Goal: Use online tool/utility: Utilize a website feature to perform a specific function

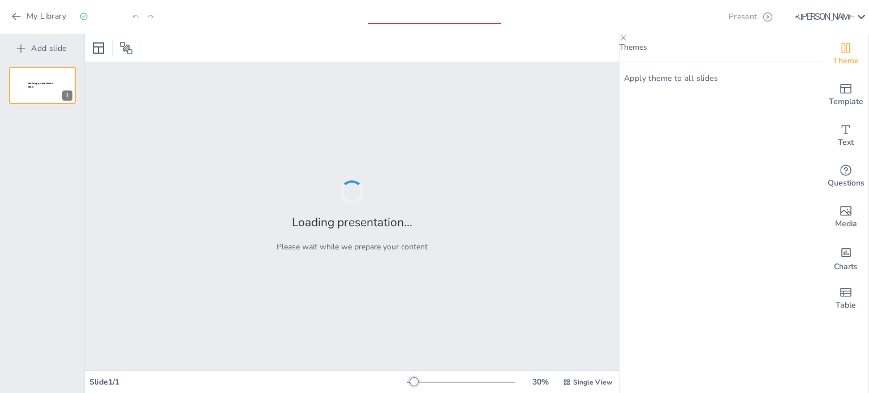
type input "Архівування даних: Створення резервних копій та їх значення"
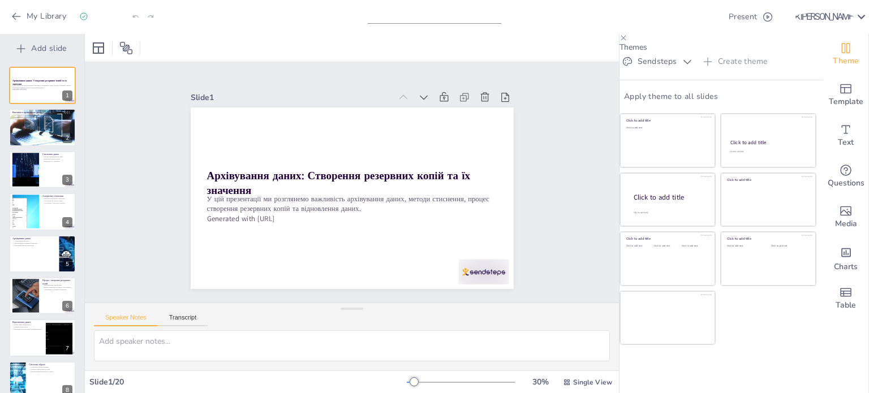
checkbox input "true"
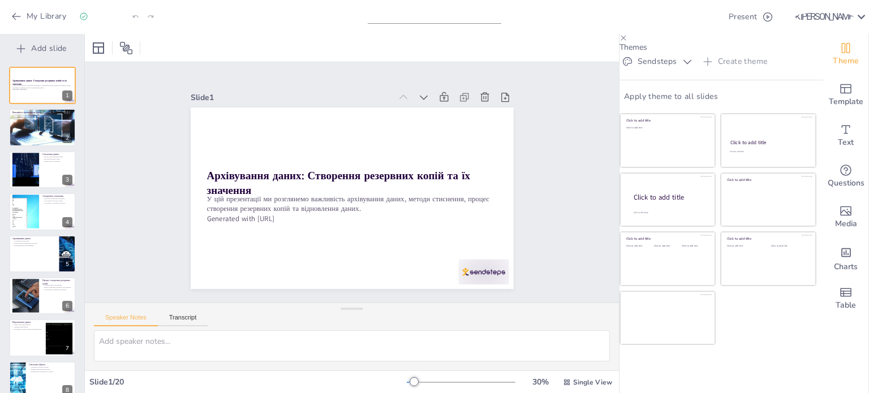
checkbox input "true"
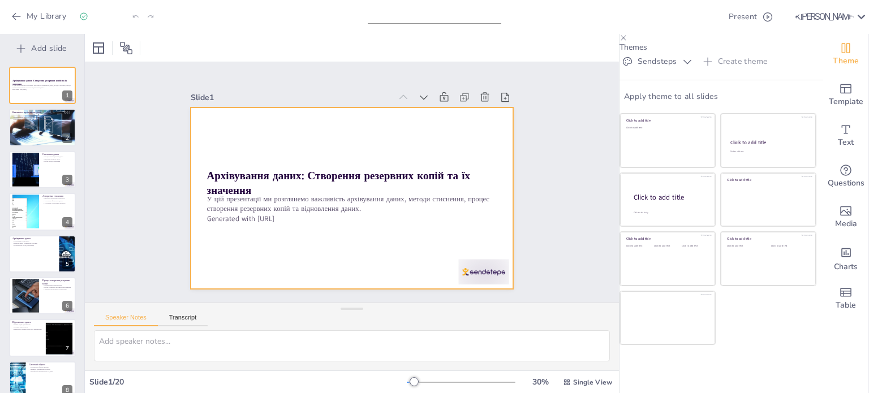
checkbox input "true"
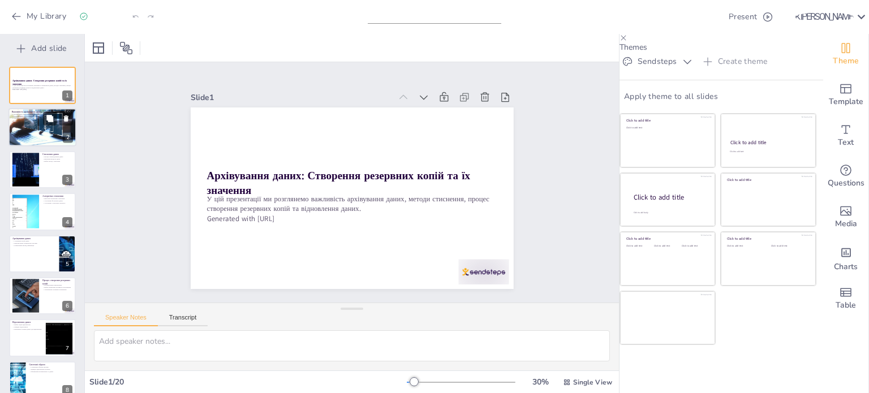
checkbox input "true"
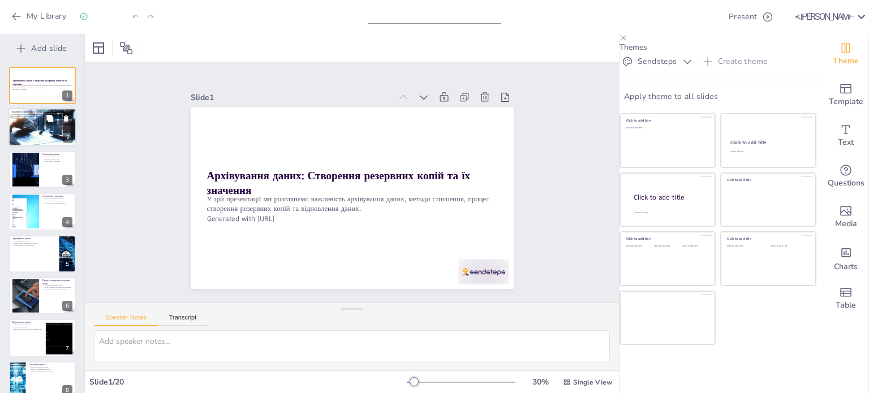
click at [40, 133] on div at bounding box center [42, 128] width 76 height 38
type textarea "Loremi dolor sita cons adipisci elitsedd eiu temporinci ut laboreetdolo magna. …"
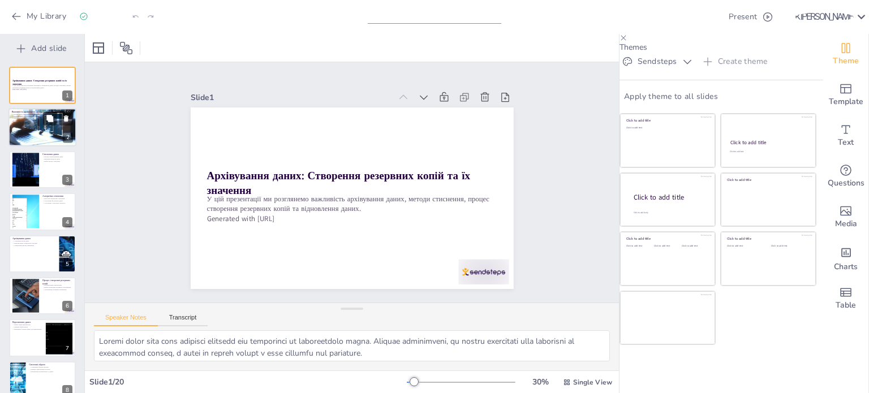
checkbox input "true"
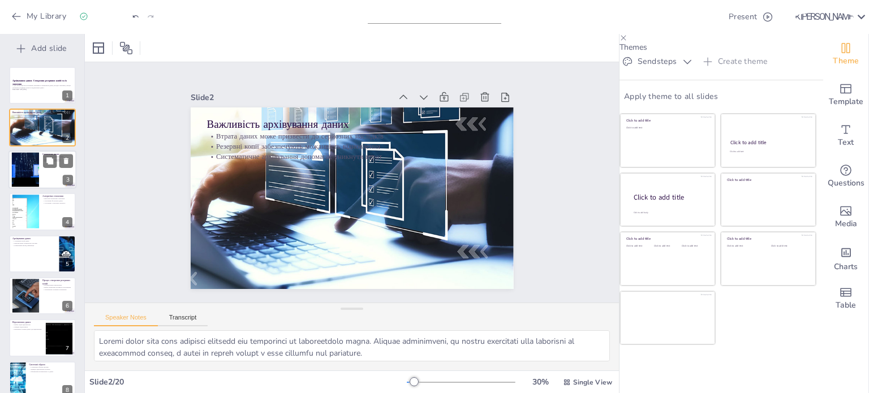
checkbox input "true"
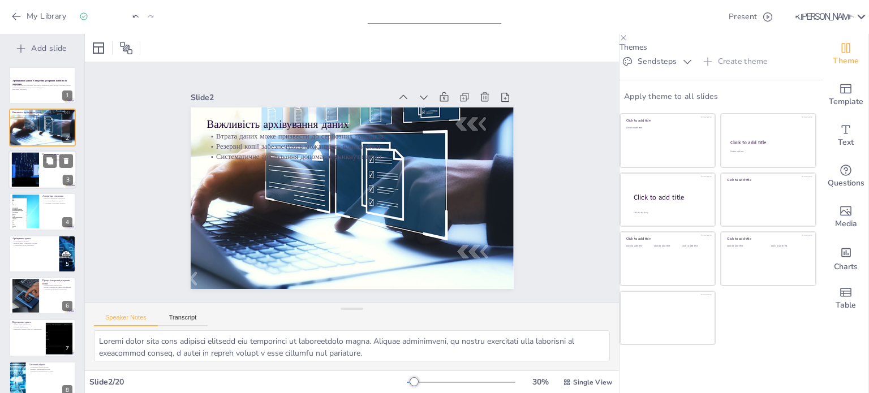
checkbox input "true"
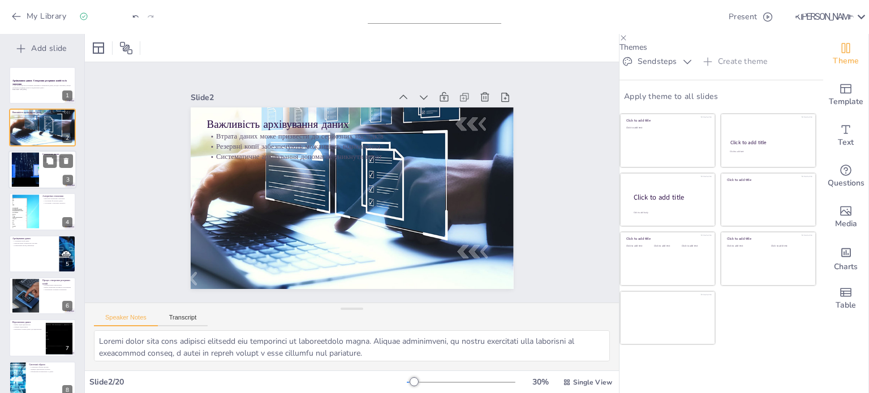
click at [37, 167] on div at bounding box center [25, 169] width 65 height 35
type textarea "Перекодування даних є важливим етапом у стисненні. Це дозволяє зменшити обсяг ф…"
checkbox input "true"
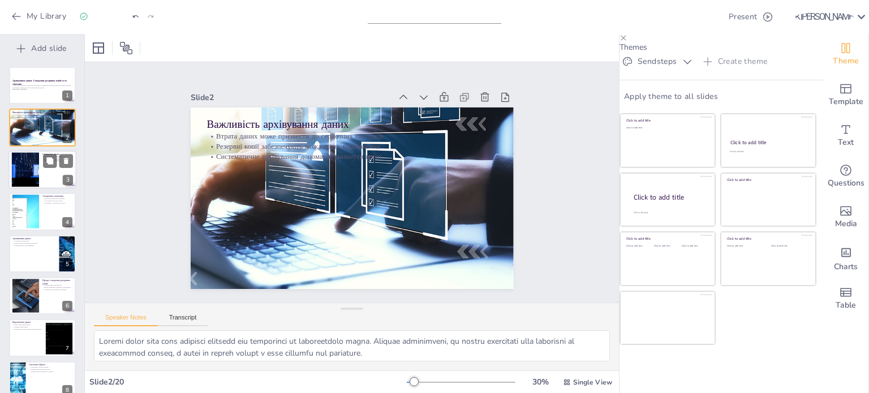
checkbox input "true"
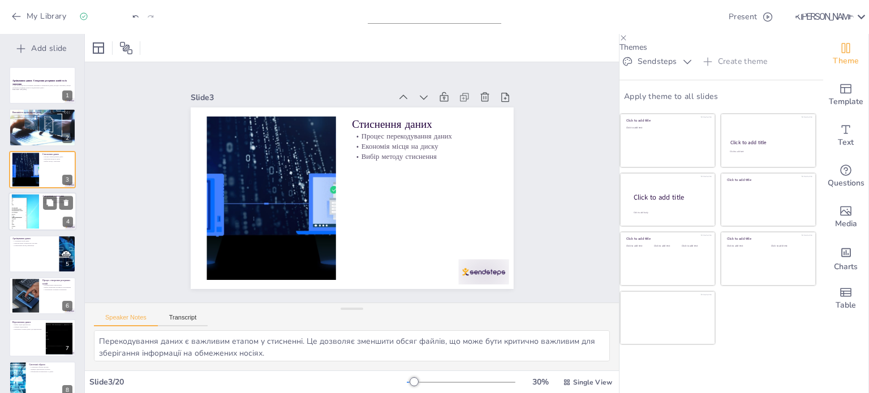
checkbox input "true"
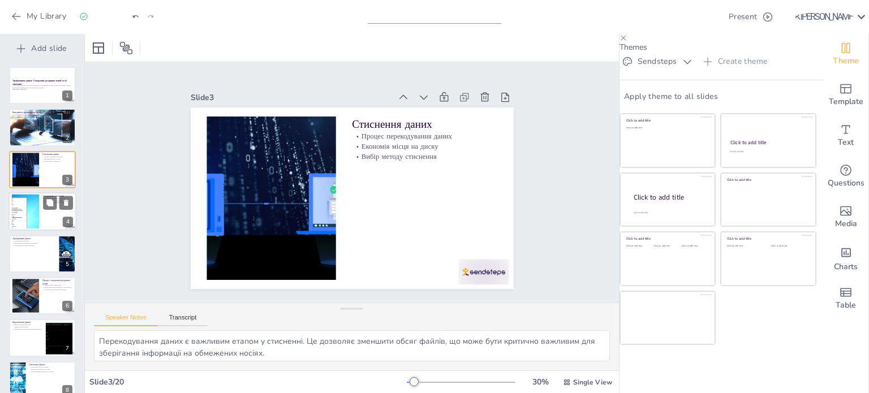
checkbox input "true"
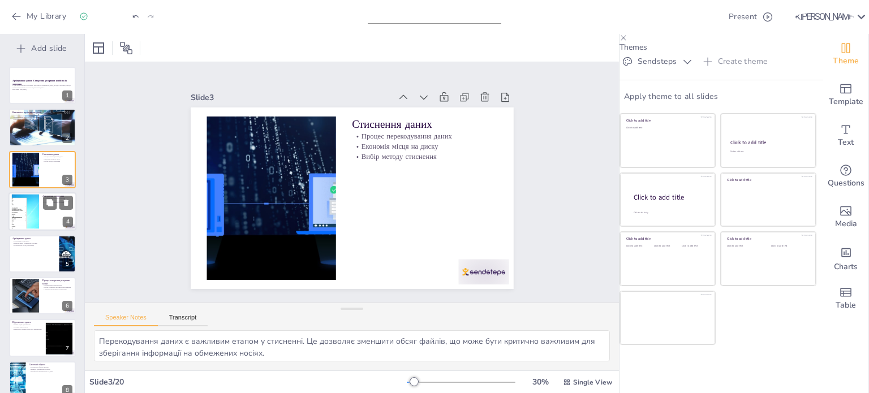
checkbox input "true"
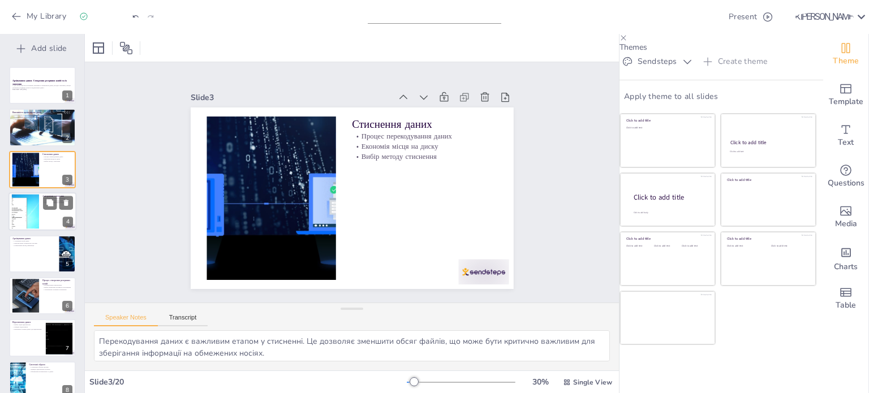
click at [41, 210] on div at bounding box center [42, 211] width 68 height 38
type textarea "Розуміння категорій алгоритмів стиснення є важливим для вибору правильного мето…"
checkbox input "true"
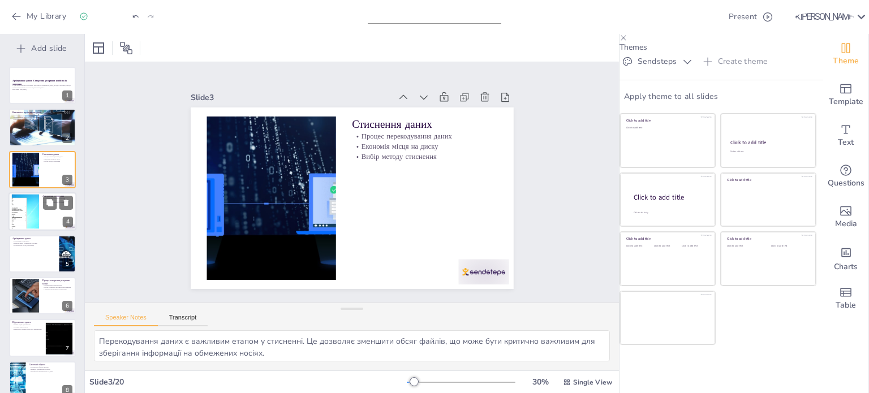
checkbox input "true"
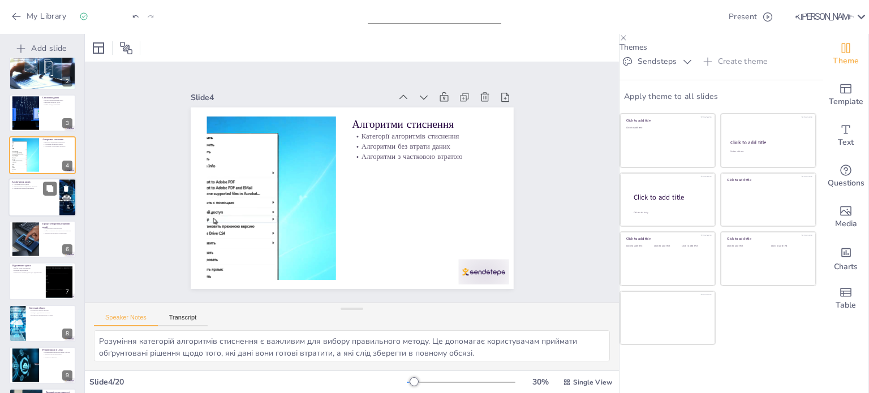
checkbox input "true"
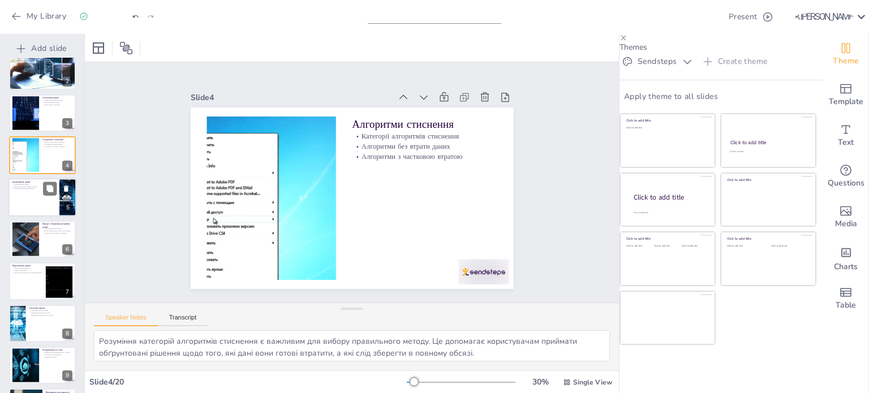
click at [41, 199] on div at bounding box center [42, 197] width 68 height 38
type textarea "Створення копій даних є основною метою архівування. Це дозволяє захистити важли…"
checkbox input "true"
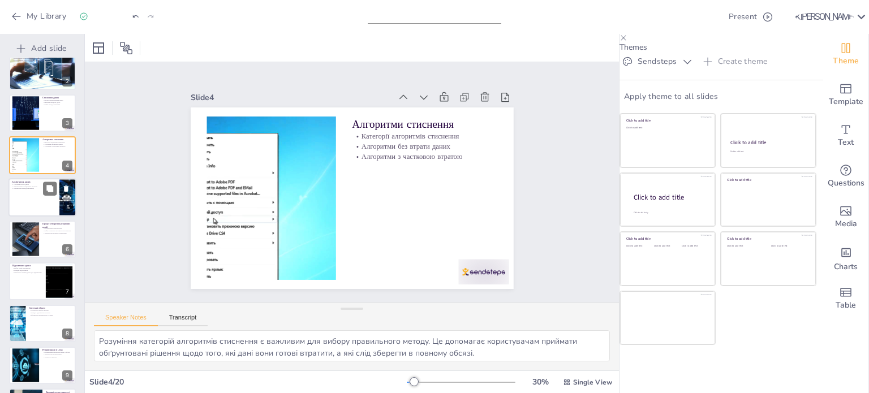
checkbox input "true"
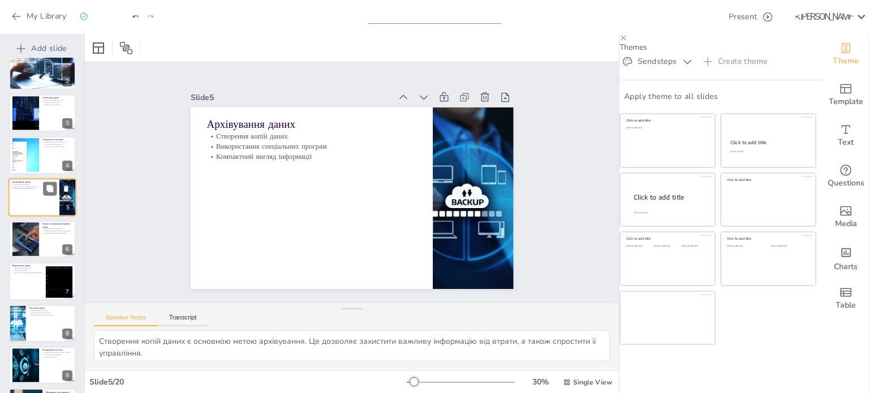
scroll to position [28, 0]
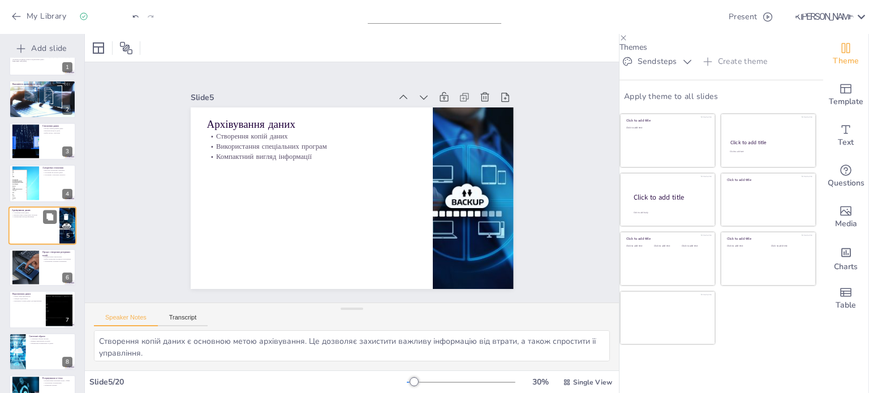
checkbox input "true"
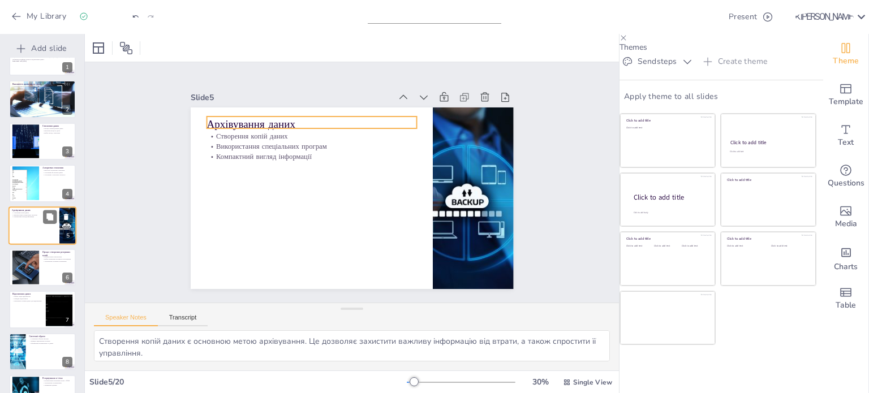
checkbox input "true"
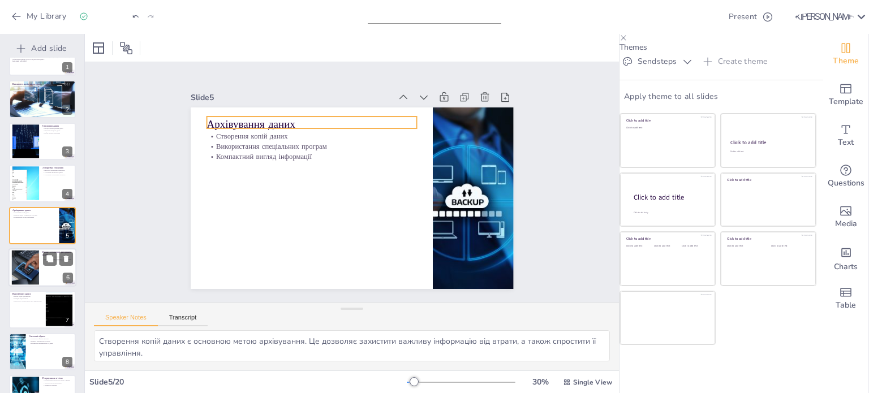
checkbox input "true"
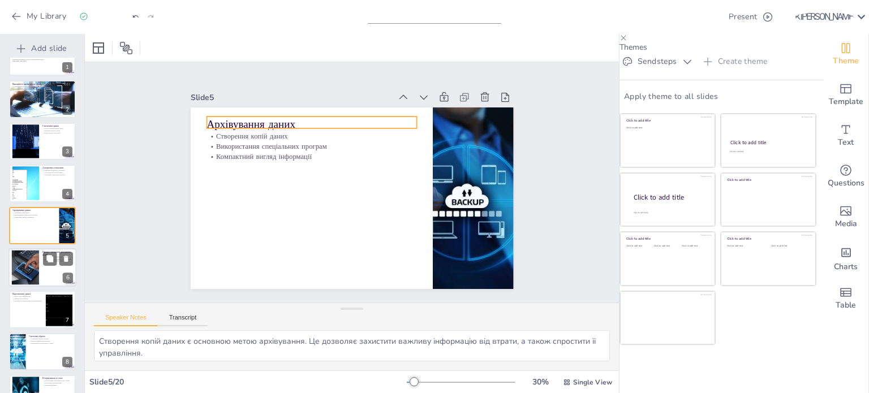
checkbox input "true"
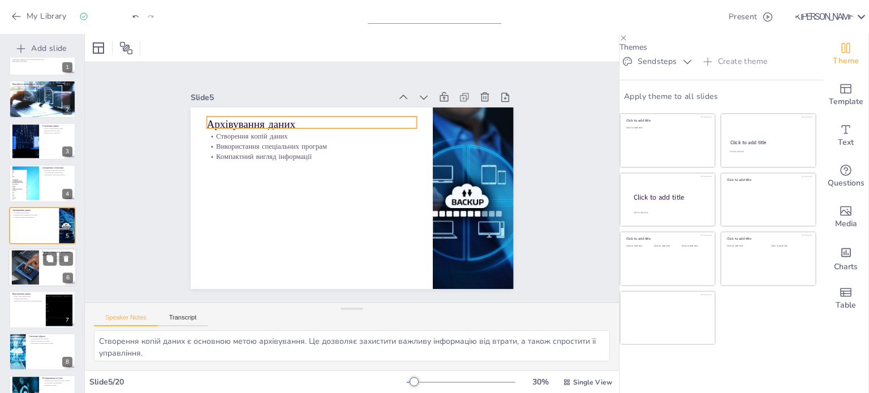
checkbox input "true"
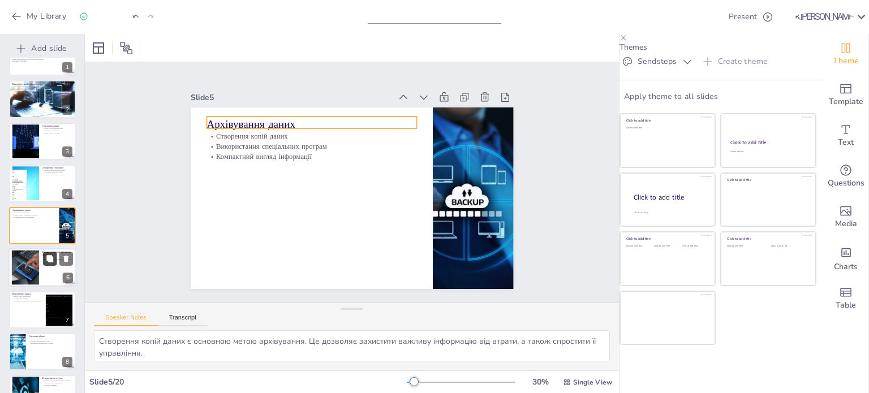
checkbox input "true"
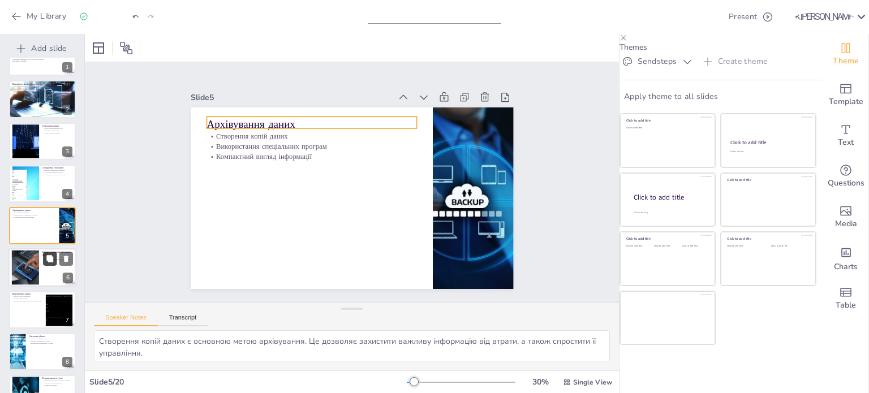
checkbox input "true"
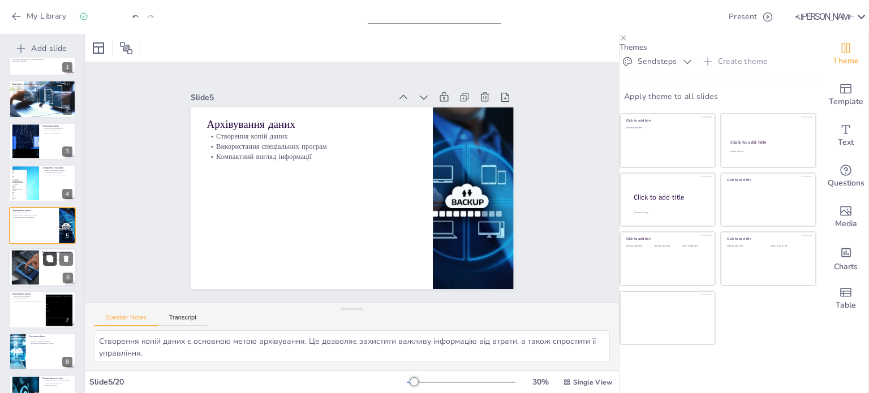
click at [43, 260] on div at bounding box center [58, 259] width 30 height 14
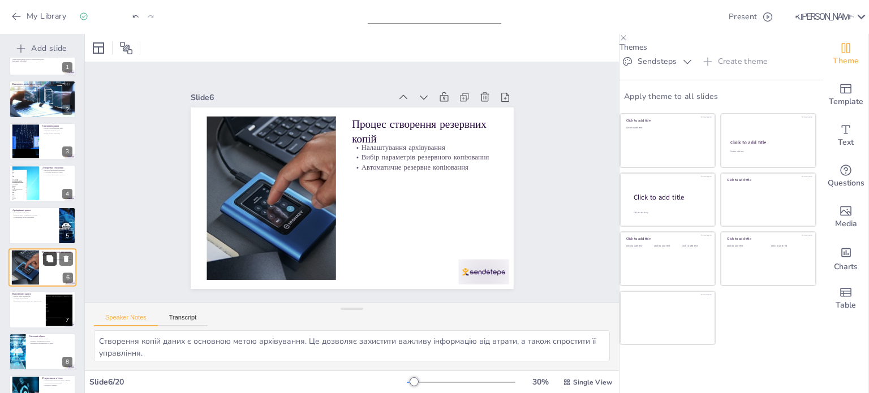
type textarea "Loremipsumdo sitametcons a elitsedd eiusmo t incididun utlaboree dolor. Ma aliq…"
checkbox input "true"
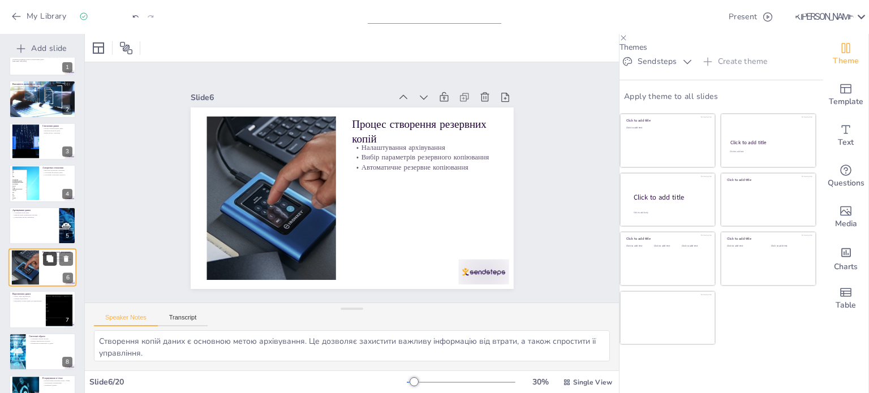
checkbox input "true"
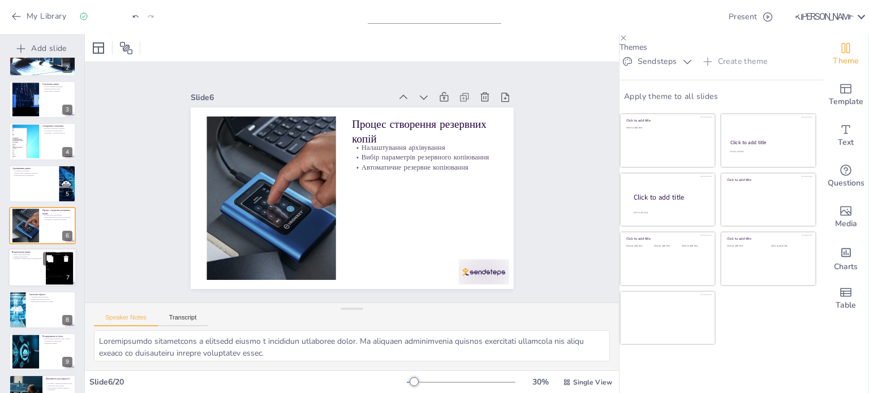
checkbox input "true"
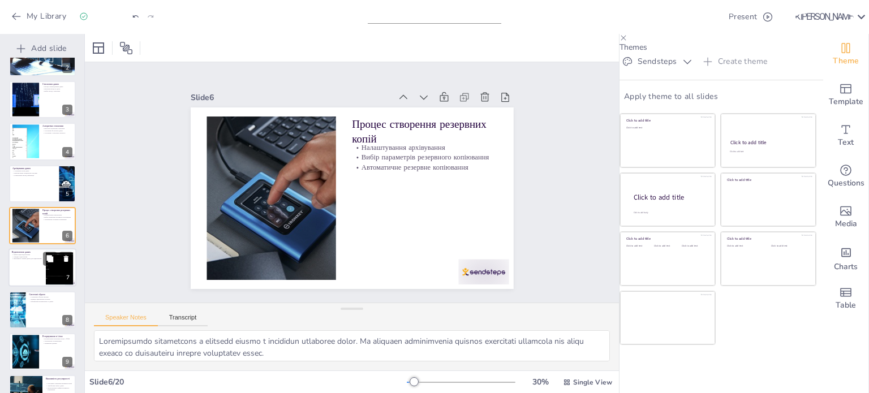
checkbox input "true"
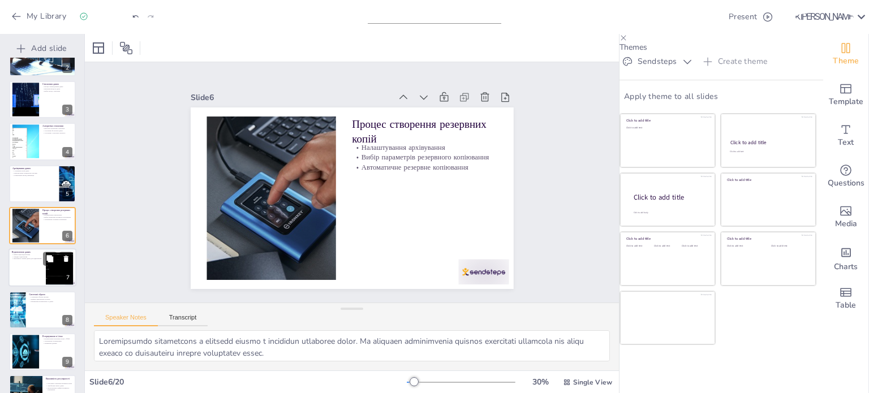
checkbox input "true"
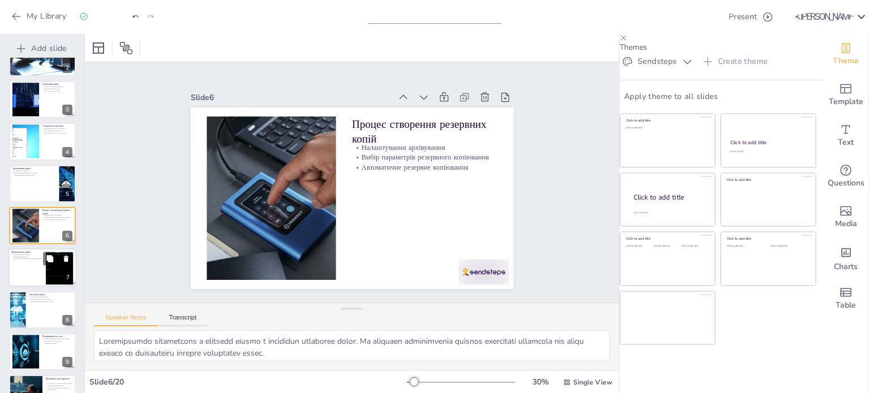
checkbox input "true"
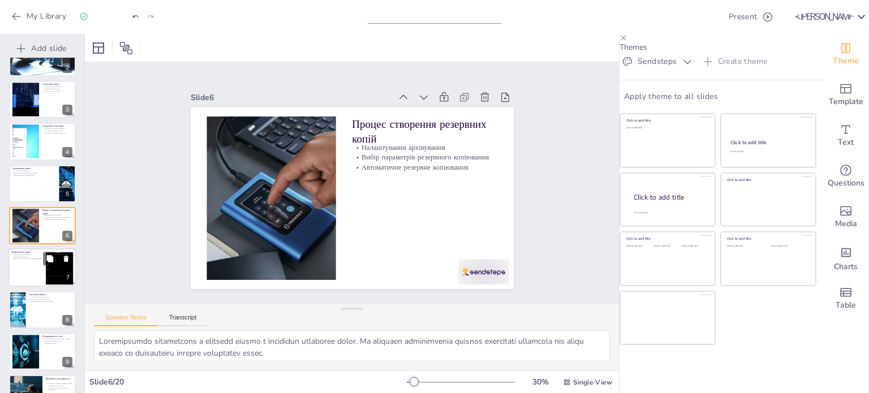
checkbox input "true"
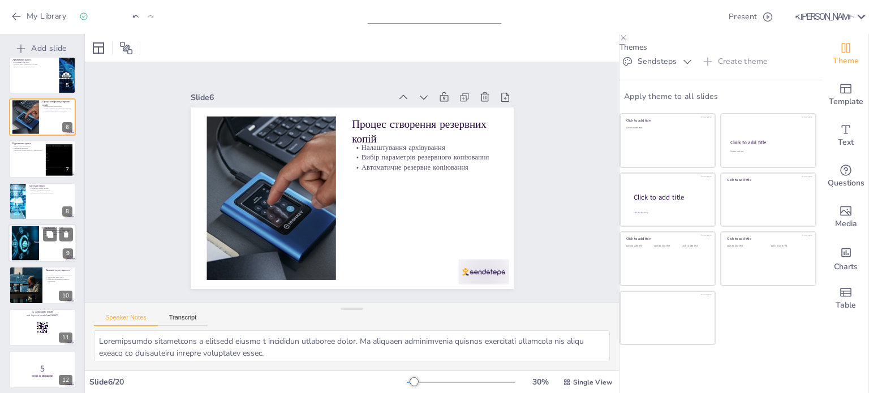
checkbox input "true"
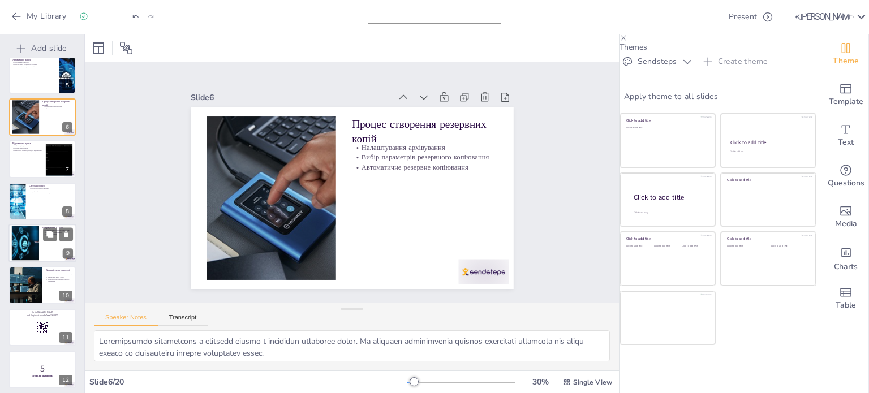
checkbox input "true"
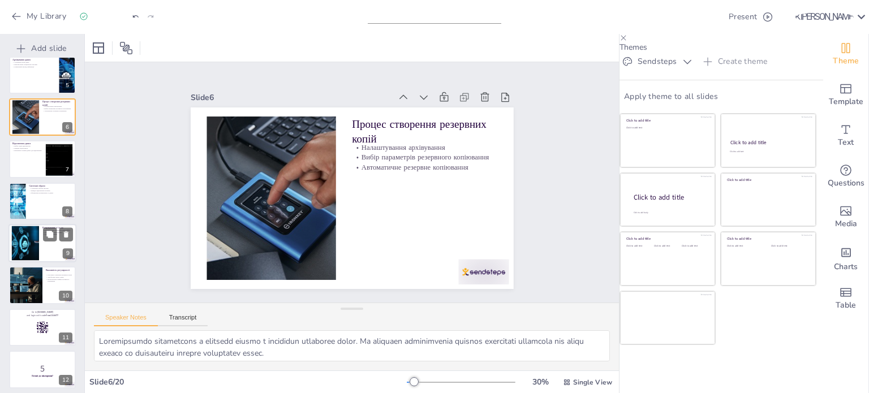
checkbox input "true"
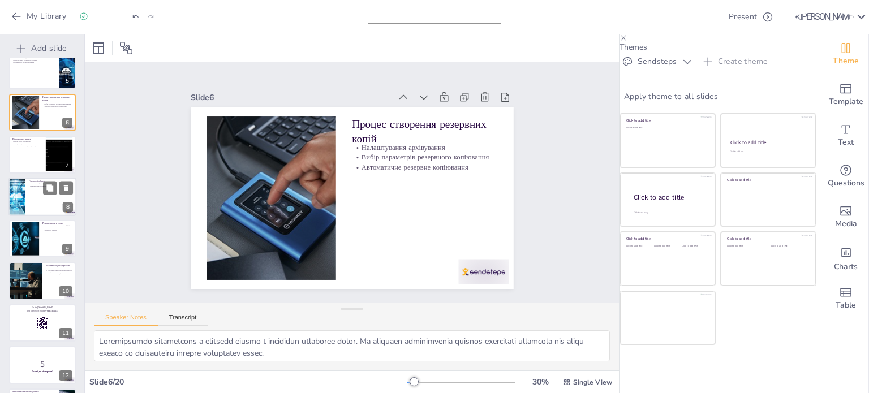
checkbox input "true"
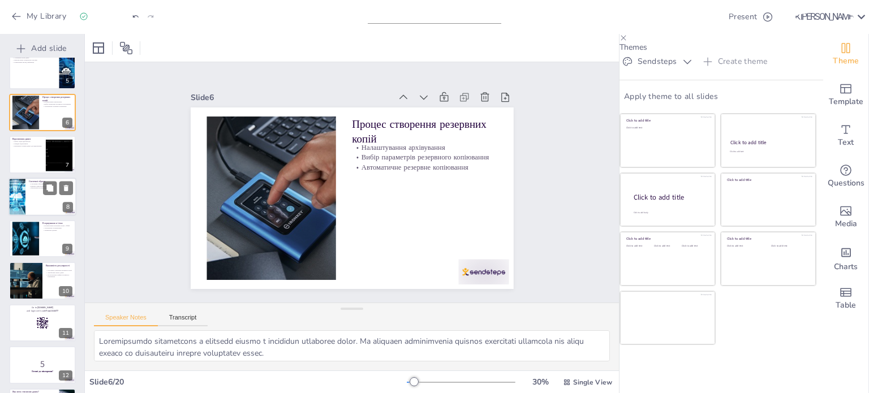
checkbox input "true"
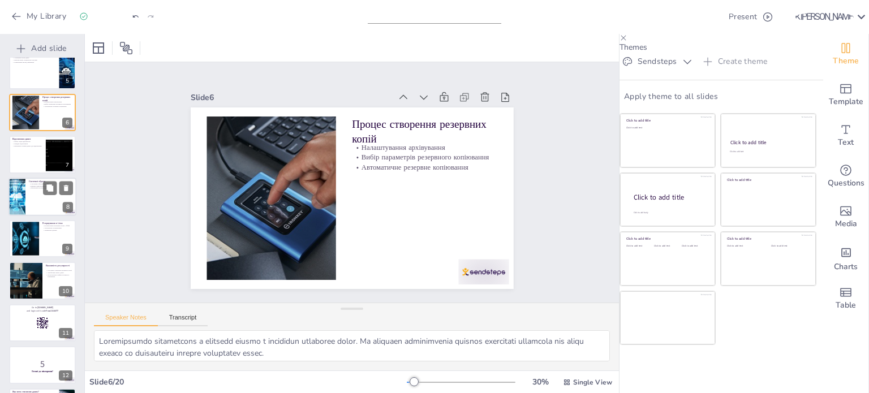
checkbox input "true"
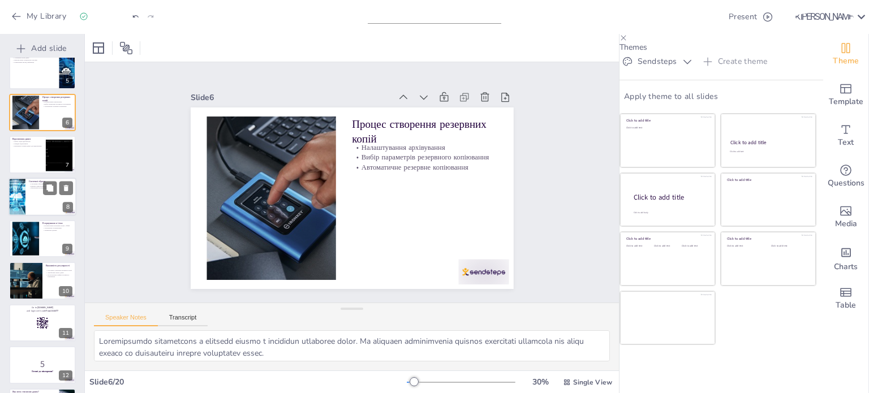
checkbox input "true"
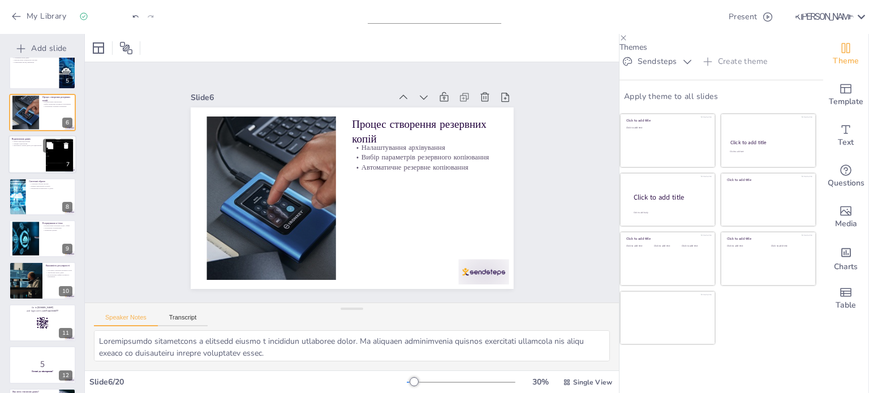
checkbox input "true"
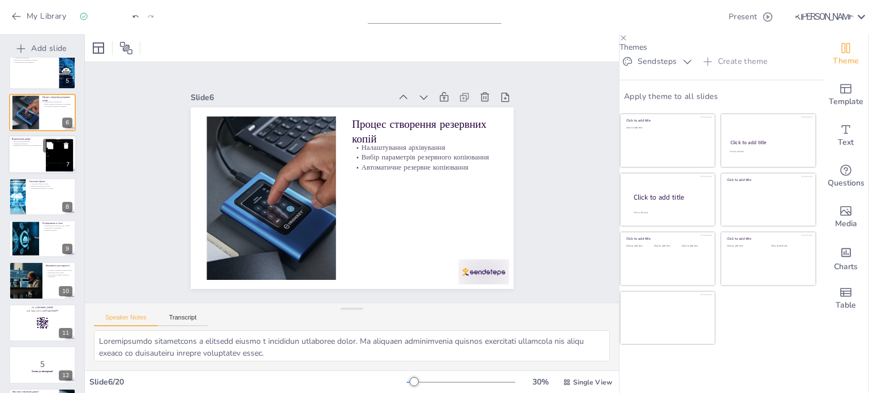
checkbox input "true"
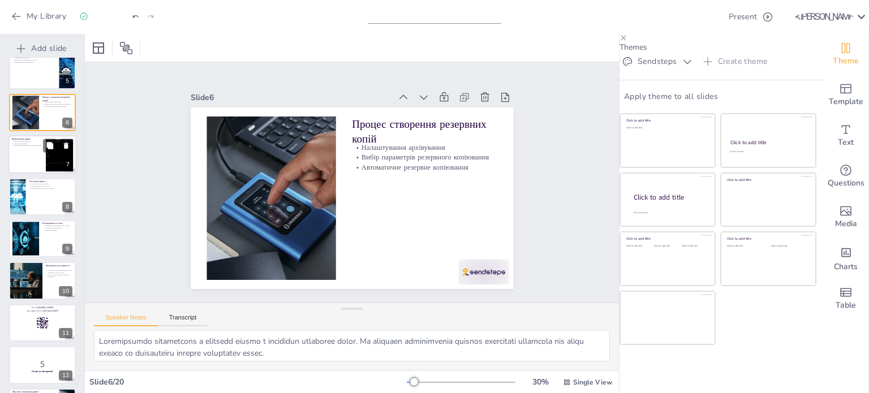
checkbox input "true"
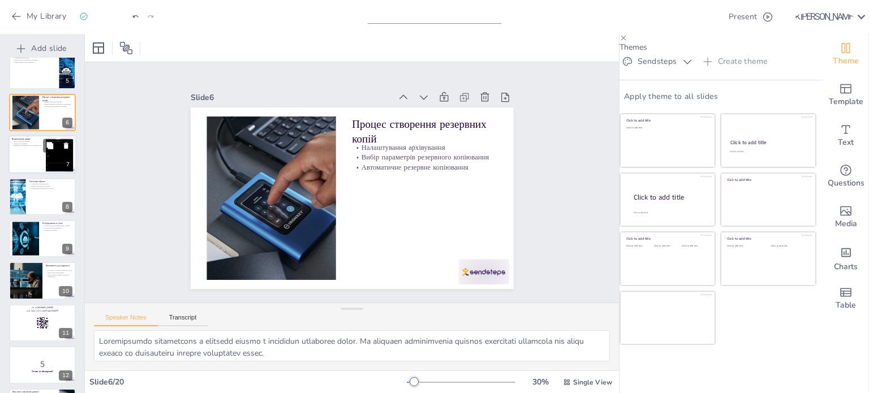
checkbox input "true"
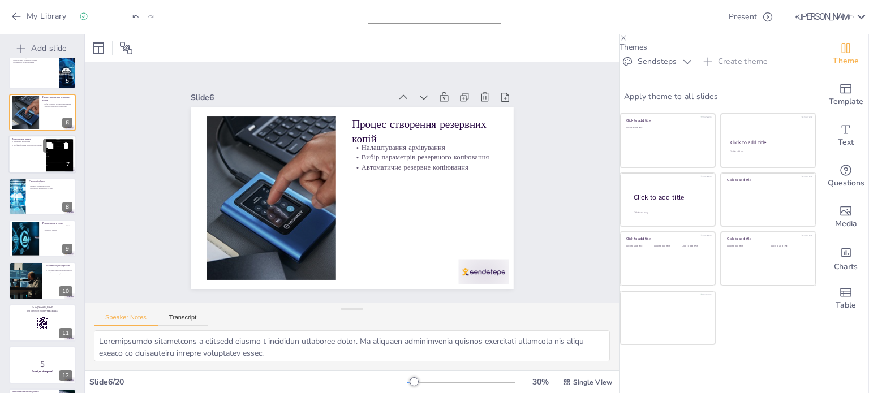
checkbox input "true"
click at [14, 136] on div "Відновлення даних Вибір опцій відновлення Швидке відновлення Важливість знання …" at bounding box center [42, 155] width 68 height 38
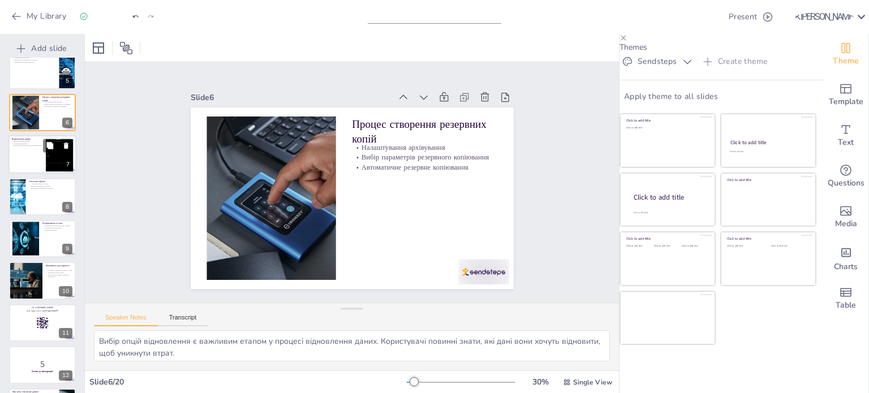
scroll to position [113, 0]
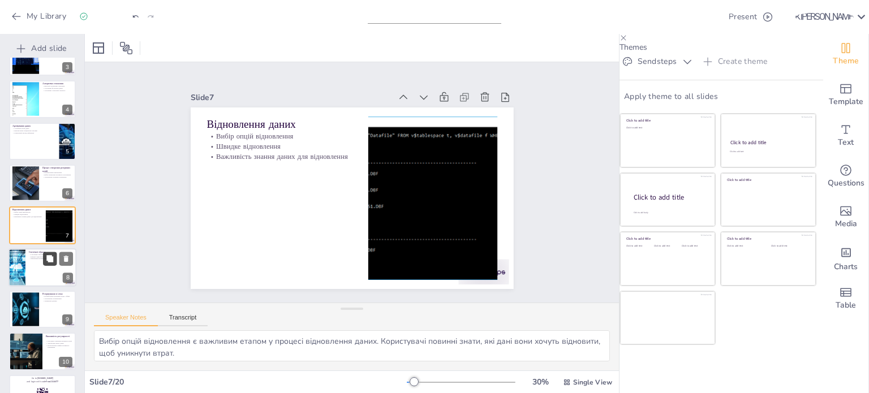
click at [46, 264] on button at bounding box center [50, 259] width 14 height 14
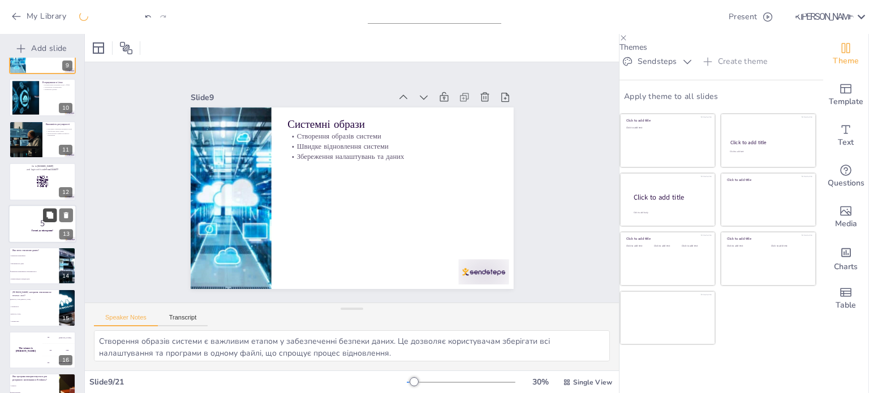
scroll to position [423, 0]
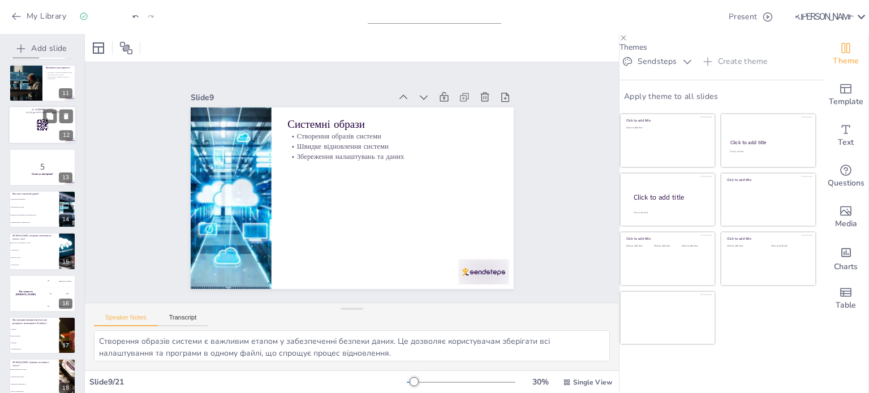
click at [19, 135] on div at bounding box center [42, 125] width 68 height 38
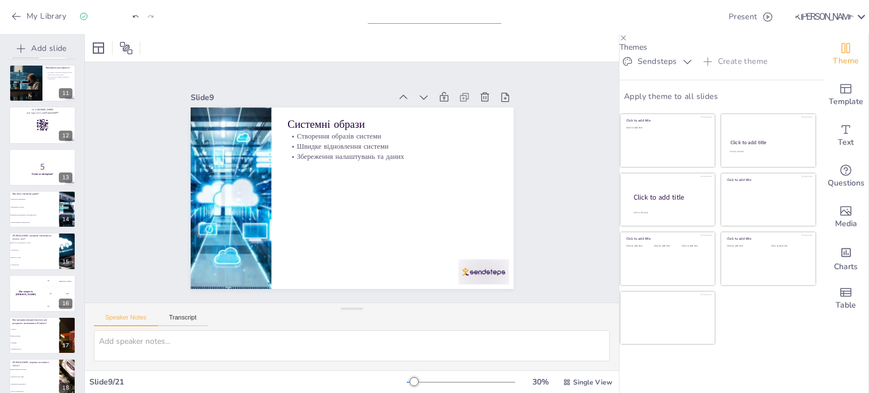
scroll to position [323, 0]
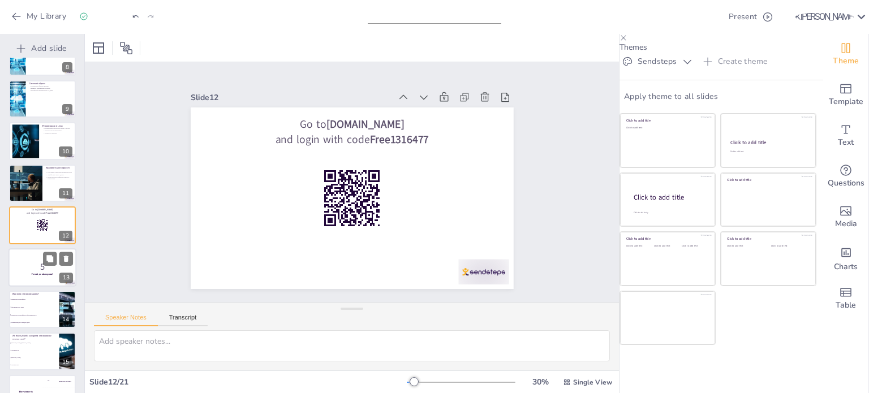
click at [33, 274] on strong "Готові до вікторини?" at bounding box center [43, 274] width 22 height 3
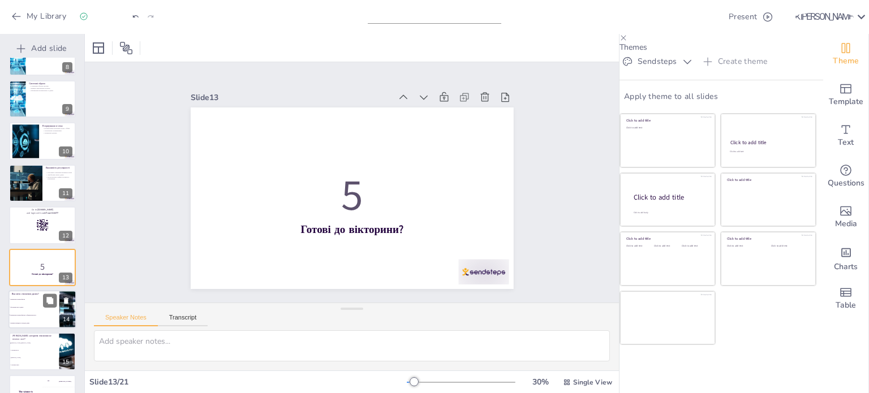
scroll to position [364, 0]
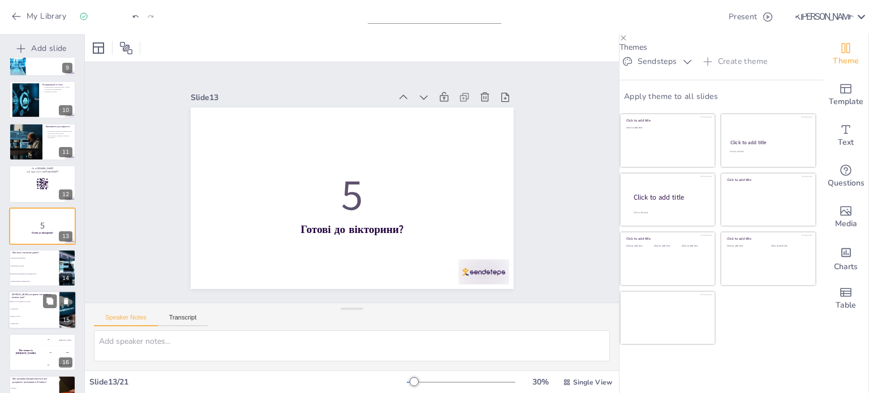
click at [29, 310] on li "Алгоритм RLE" at bounding box center [33, 309] width 51 height 7
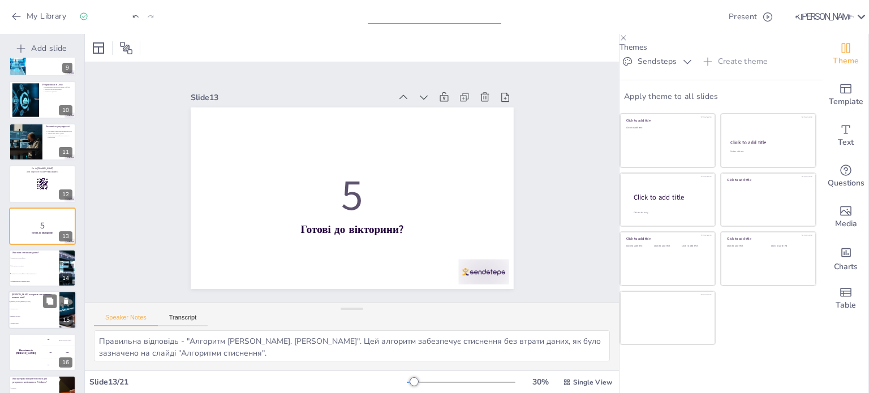
scroll to position [449, 0]
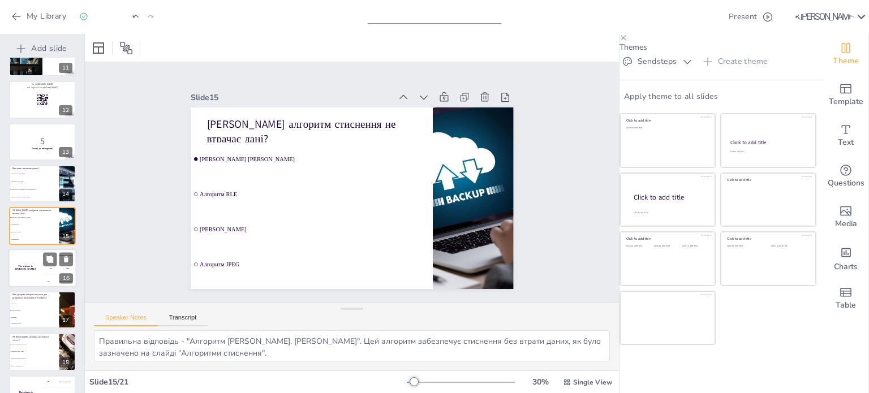
click at [25, 269] on div "The winner is [PERSON_NAME]" at bounding box center [25, 268] width 34 height 38
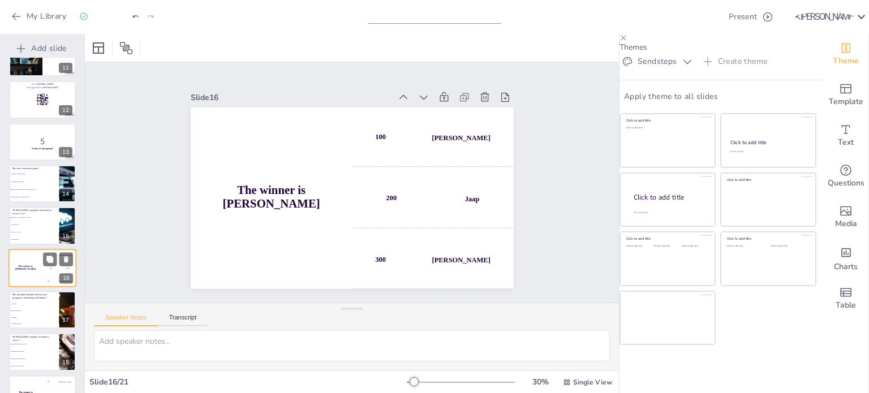
scroll to position [491, 0]
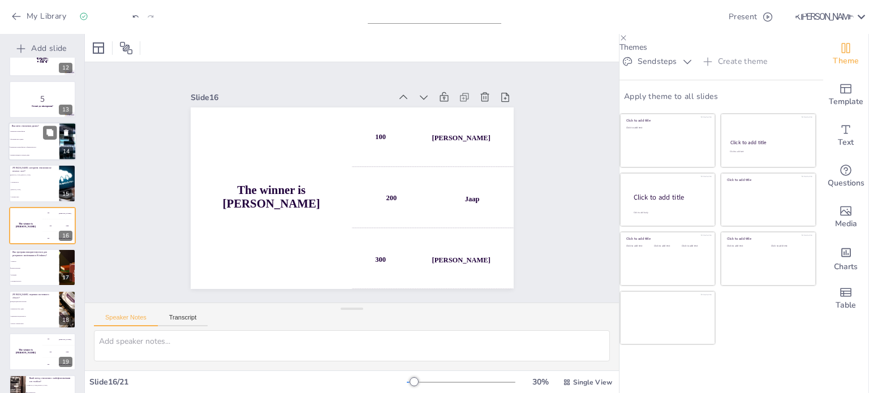
click at [25, 139] on span "Збільшення якості даних" at bounding box center [34, 140] width 49 height 2
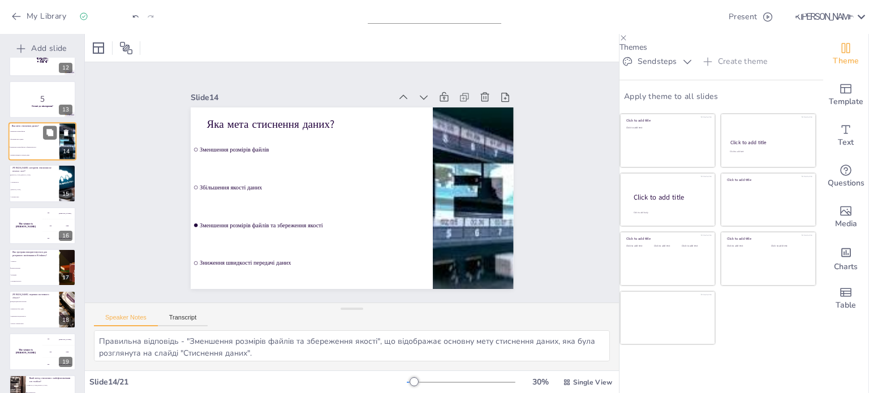
scroll to position [407, 0]
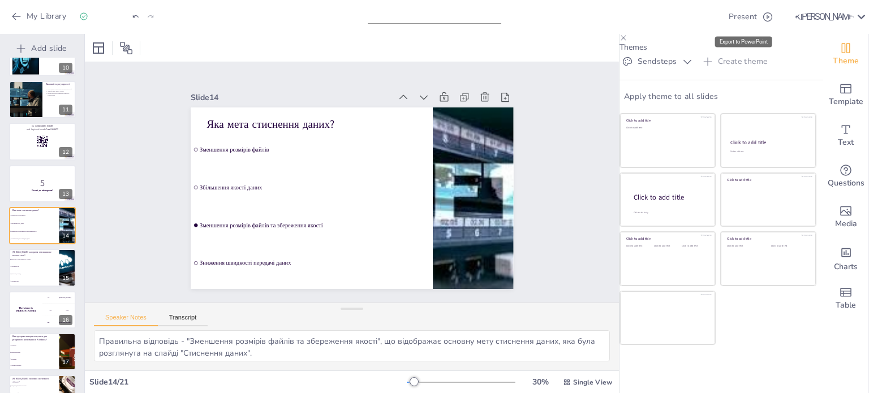
click at [717, 15] on icon "Export to PowerPoint" at bounding box center [712, 17] width 12 height 12
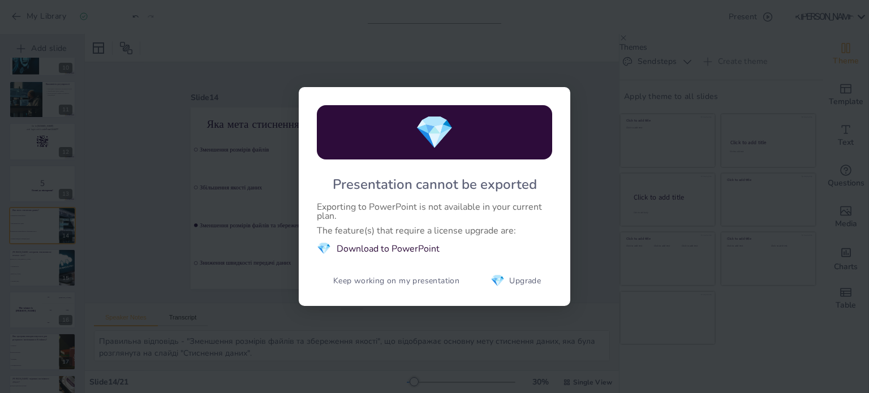
click at [684, 329] on div "💎 Presentation cannot be exported Exporting to PowerPoint is not available in y…" at bounding box center [434, 196] width 869 height 393
click at [359, 282] on button "Keep working on my presentation" at bounding box center [396, 281] width 159 height 23
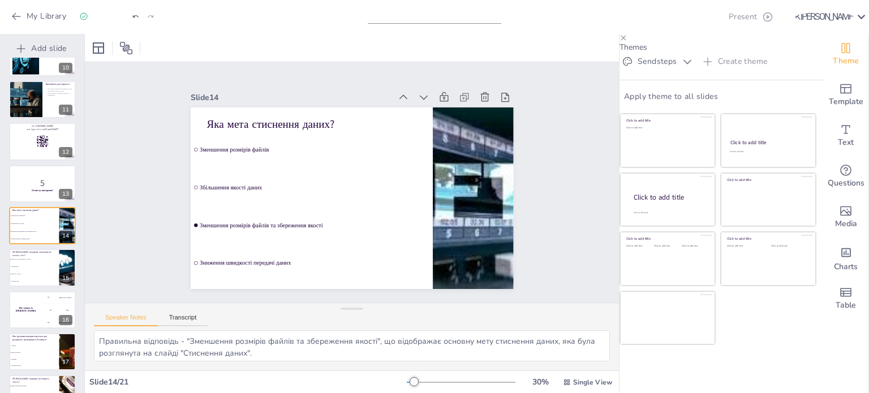
click at [773, 18] on icon "button" at bounding box center [767, 16] width 11 height 11
click at [750, 356] on div at bounding box center [434, 196] width 869 height 393
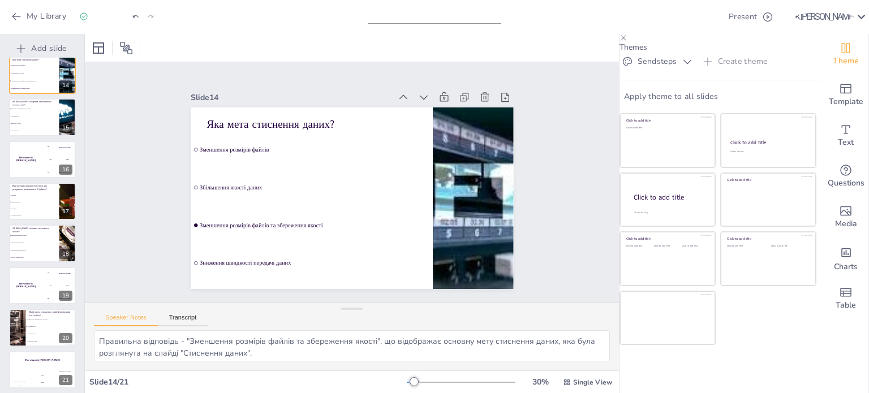
scroll to position [561, 0]
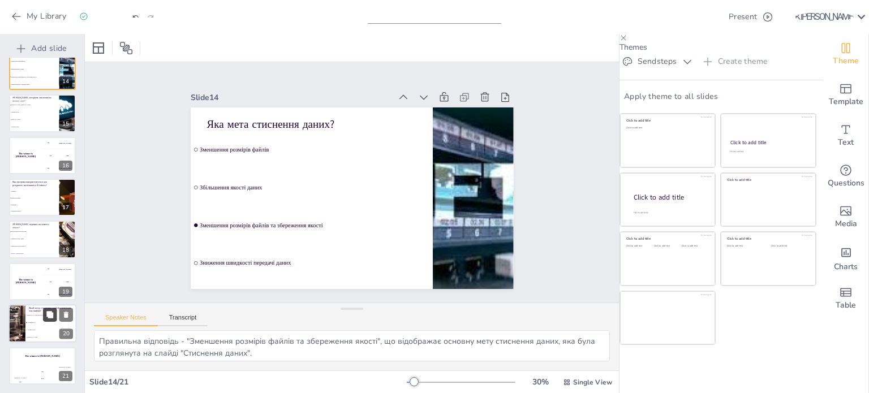
click at [43, 312] on button at bounding box center [50, 315] width 14 height 14
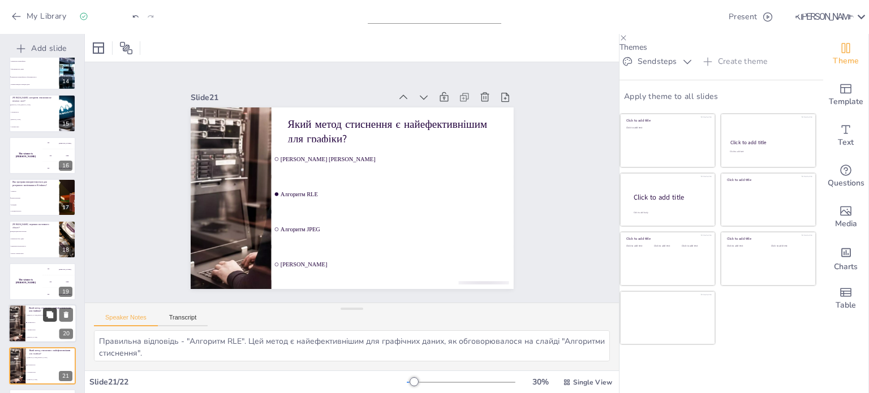
scroll to position [604, 0]
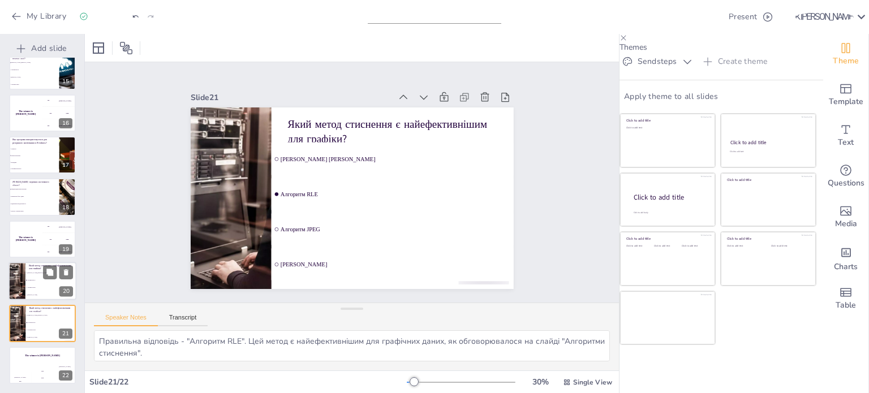
click at [37, 281] on li "Алгоритм RLE" at bounding box center [50, 280] width 51 height 7
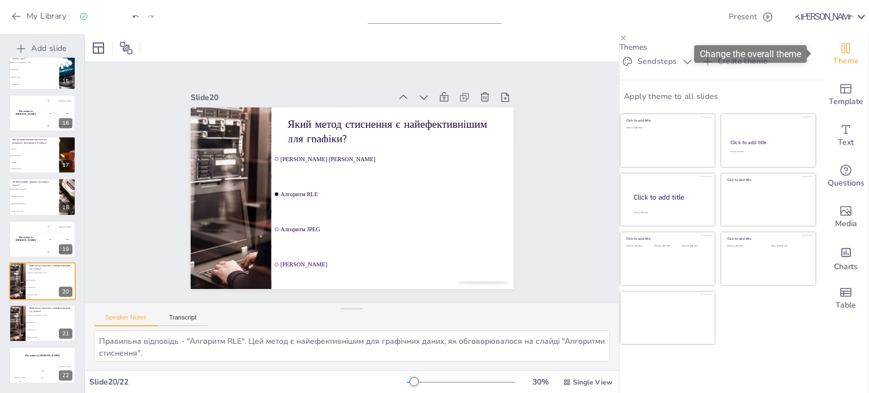
click at [842, 45] on icon "Change the overall theme" at bounding box center [846, 48] width 14 height 14
click at [627, 42] on icon at bounding box center [624, 38] width 8 height 8
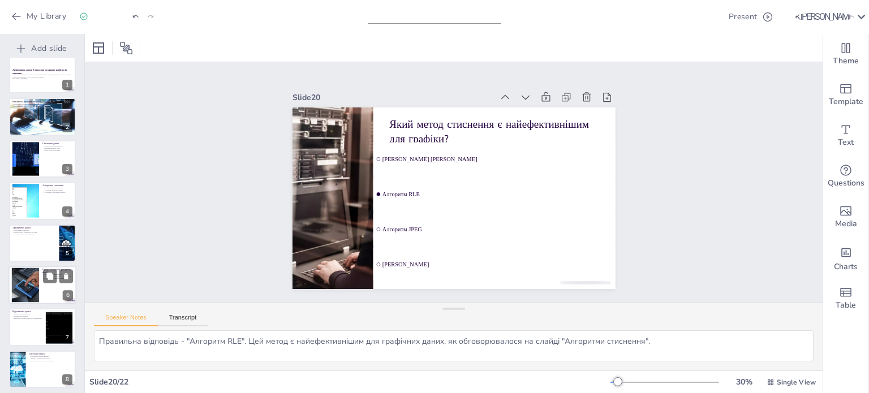
scroll to position [0, 0]
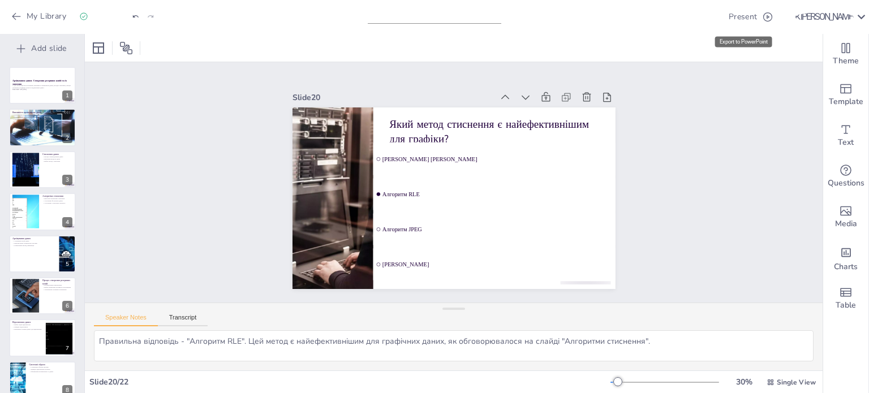
click at [715, 16] on icon "Export to PowerPoint" at bounding box center [711, 16] width 7 height 8
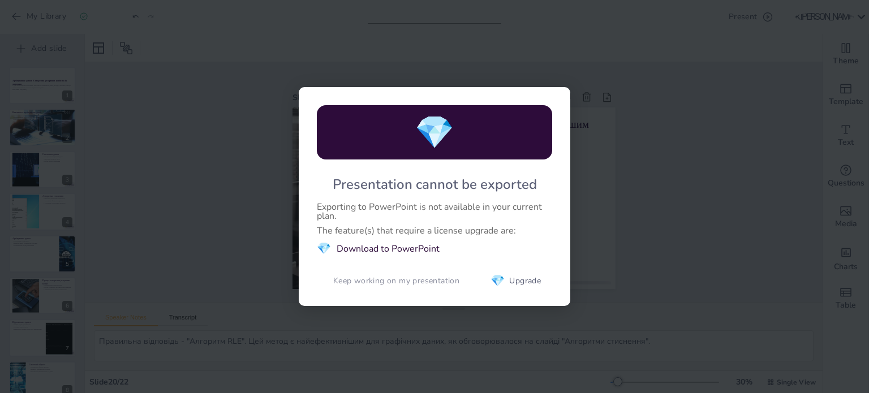
click at [409, 291] on button "Keep working on my presentation" at bounding box center [396, 281] width 159 height 23
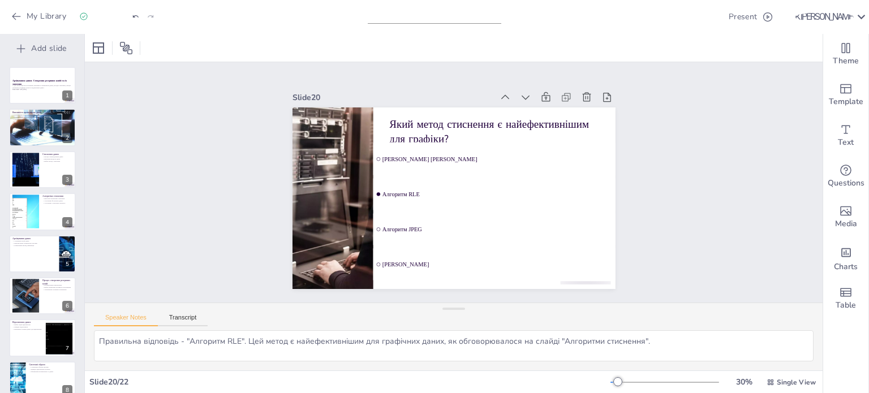
click at [648, 96] on div "Slide 1 Архівування даних: Створення резервних копій та їх значення У цій презе…" at bounding box center [453, 183] width 389 height 772
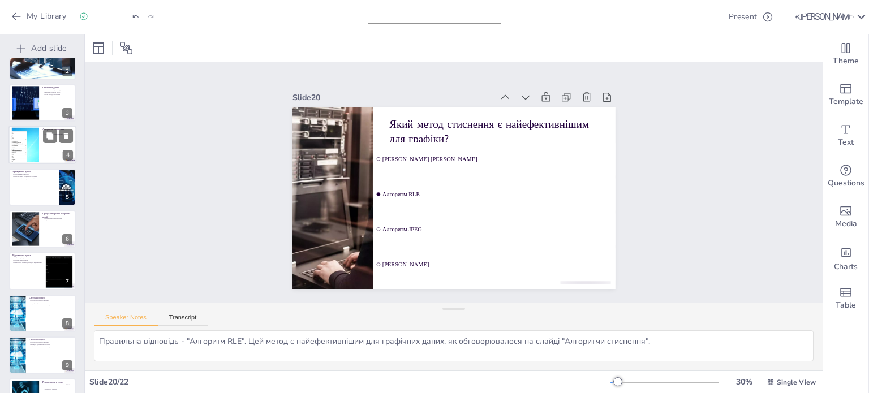
scroll to position [170, 0]
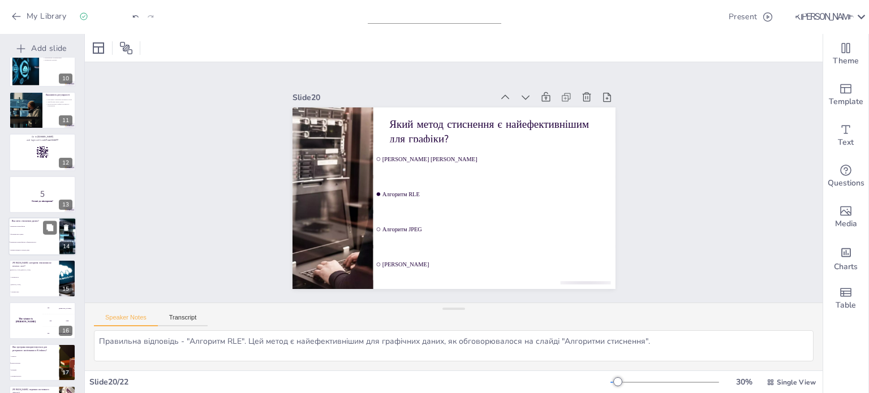
click at [31, 230] on li "Збільшення якості даних" at bounding box center [33, 234] width 51 height 8
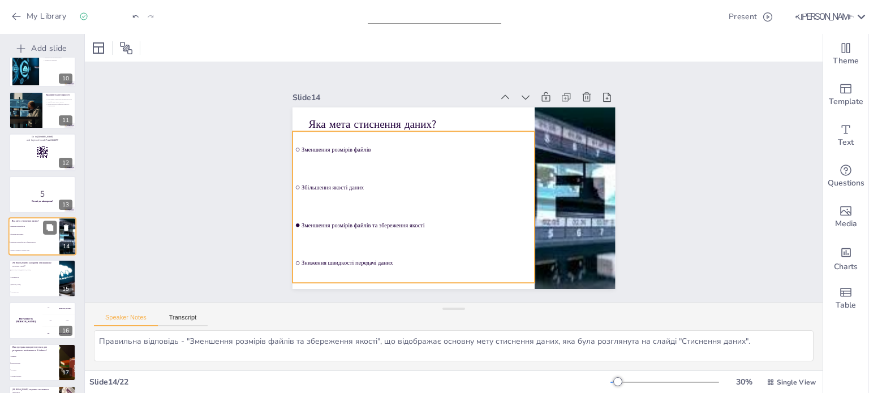
scroll to position [407, 0]
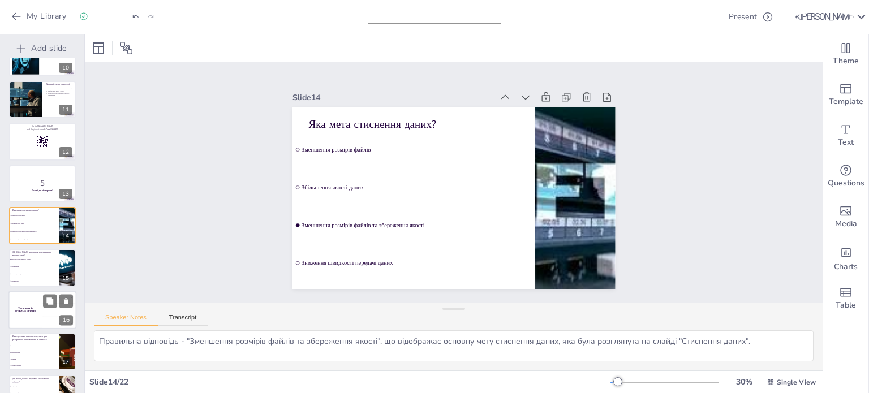
click at [37, 269] on li "Алгоритм RLE" at bounding box center [34, 267] width 50 height 7
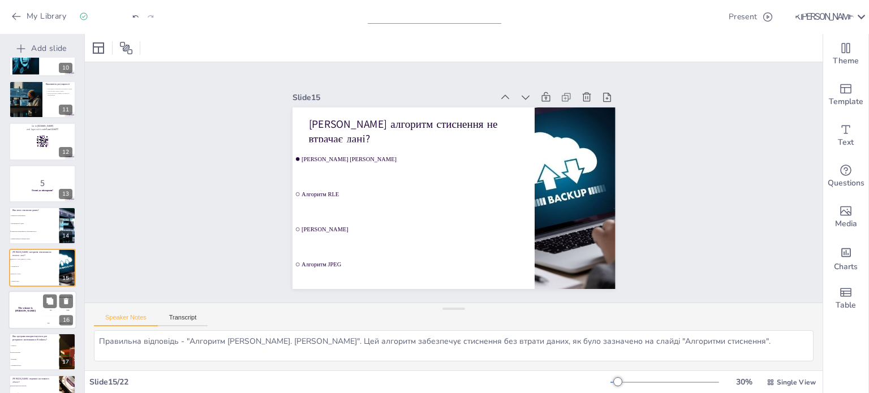
scroll to position [449, 0]
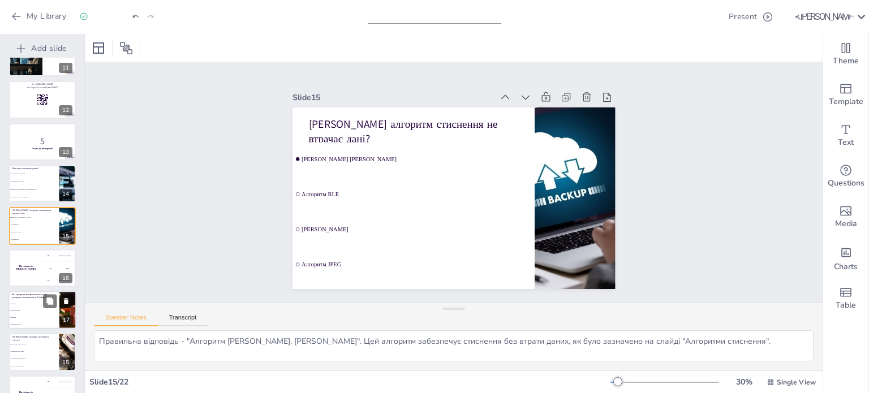
click at [31, 307] on li "Панель керування" at bounding box center [33, 310] width 51 height 7
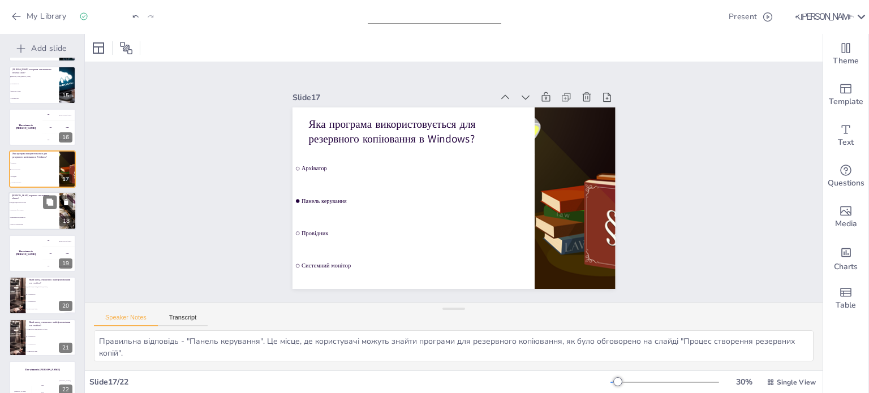
click at [20, 210] on span "Зменшення обсягу даних" at bounding box center [34, 211] width 49 height 2
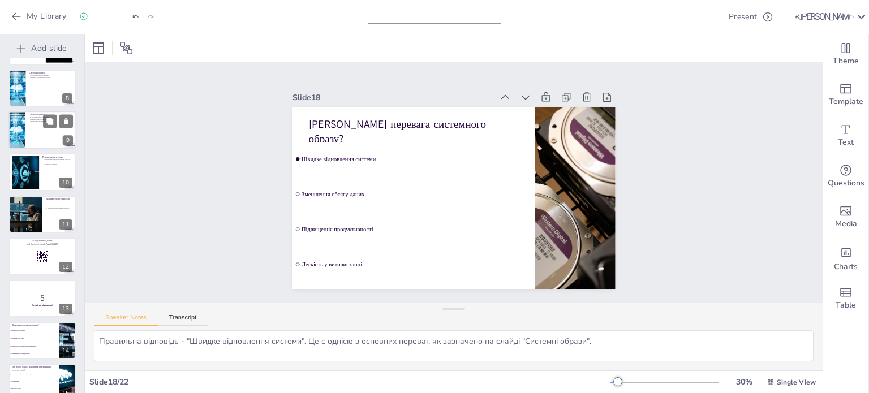
scroll to position [0, 0]
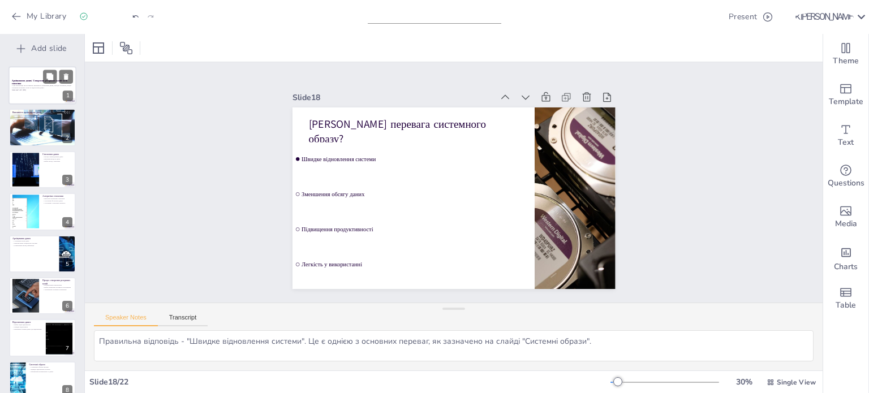
click at [32, 71] on div at bounding box center [42, 85] width 68 height 38
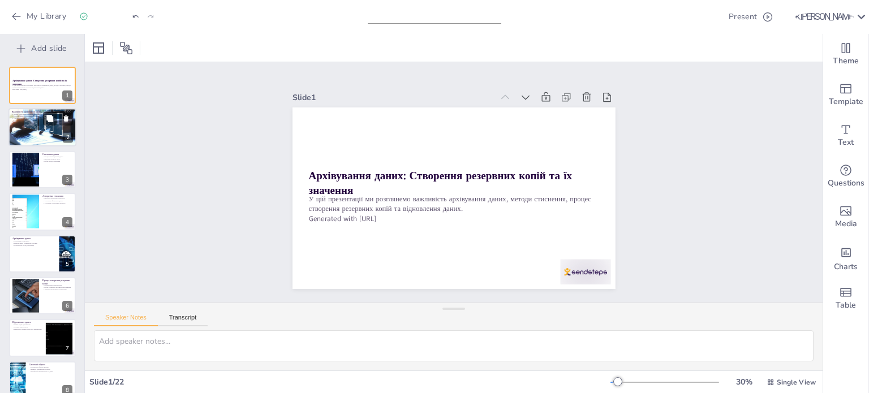
click at [25, 119] on div at bounding box center [42, 128] width 76 height 38
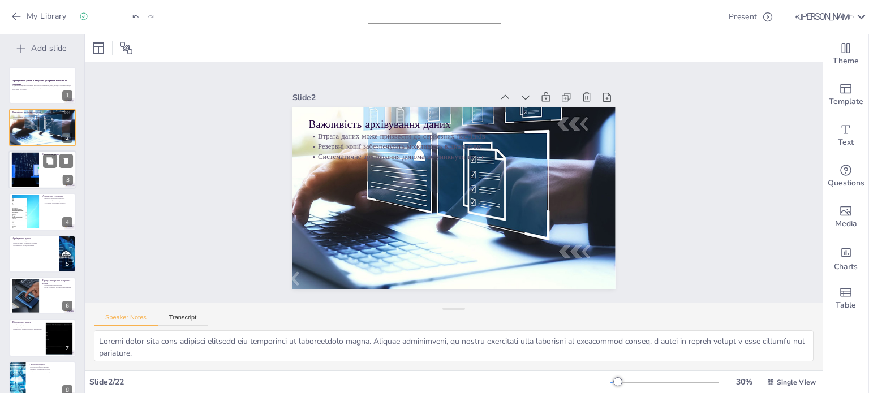
click at [33, 167] on div at bounding box center [25, 169] width 65 height 35
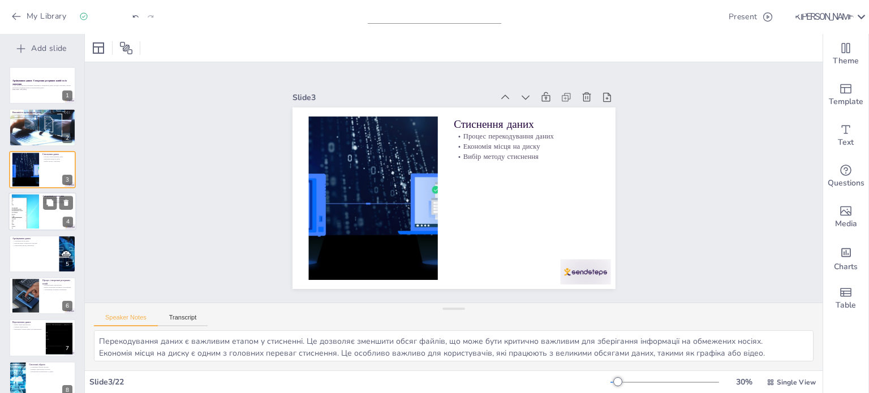
click at [36, 218] on div at bounding box center [25, 212] width 61 height 35
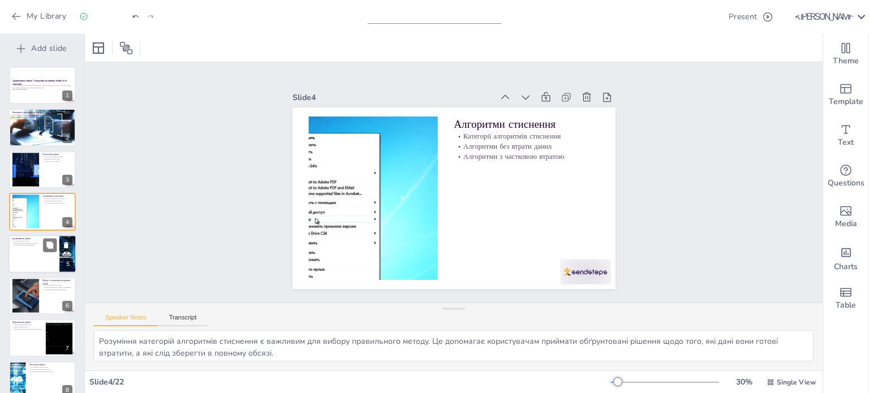
click at [44, 258] on div at bounding box center [42, 254] width 68 height 38
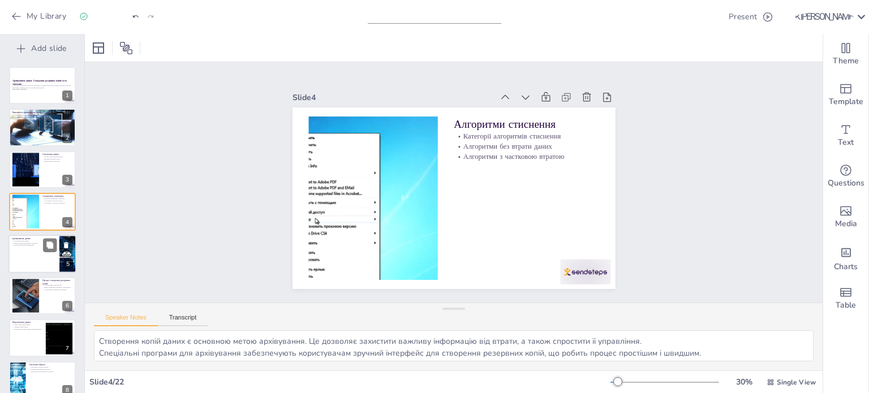
scroll to position [28, 0]
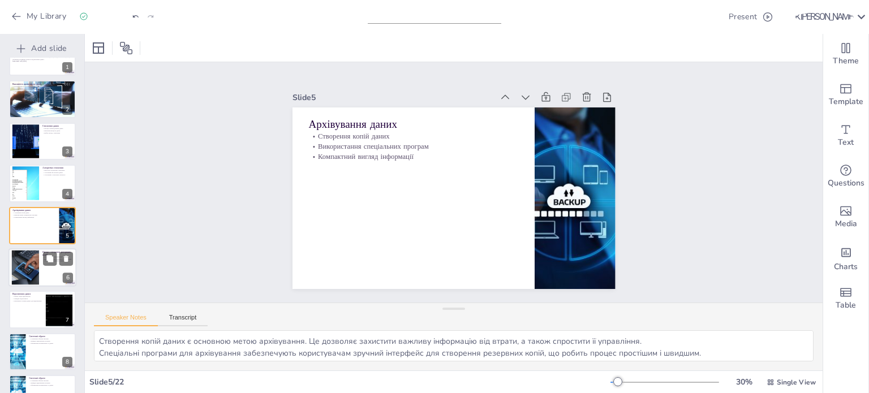
click at [32, 274] on div at bounding box center [25, 268] width 49 height 35
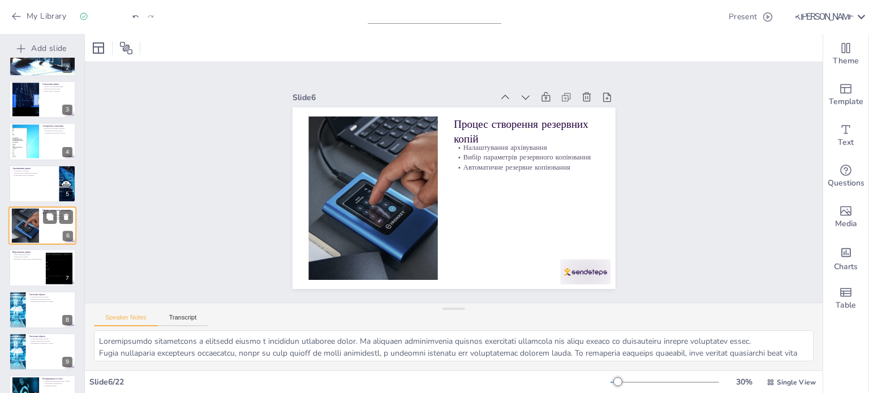
scroll to position [0, 0]
